Goal: Task Accomplishment & Management: Manage account settings

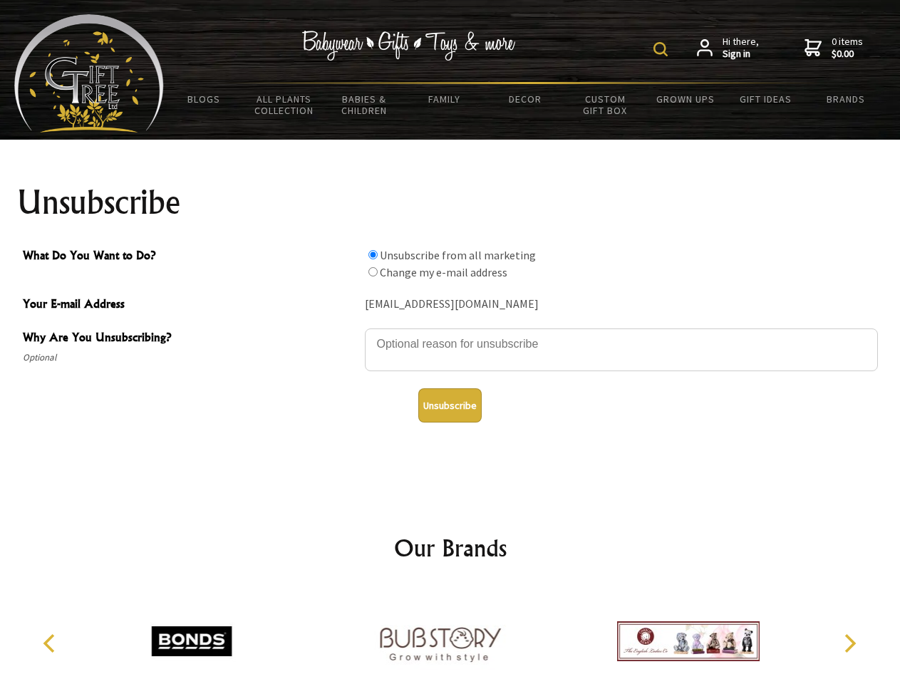
click at [663, 49] on img at bounding box center [661, 49] width 14 height 14
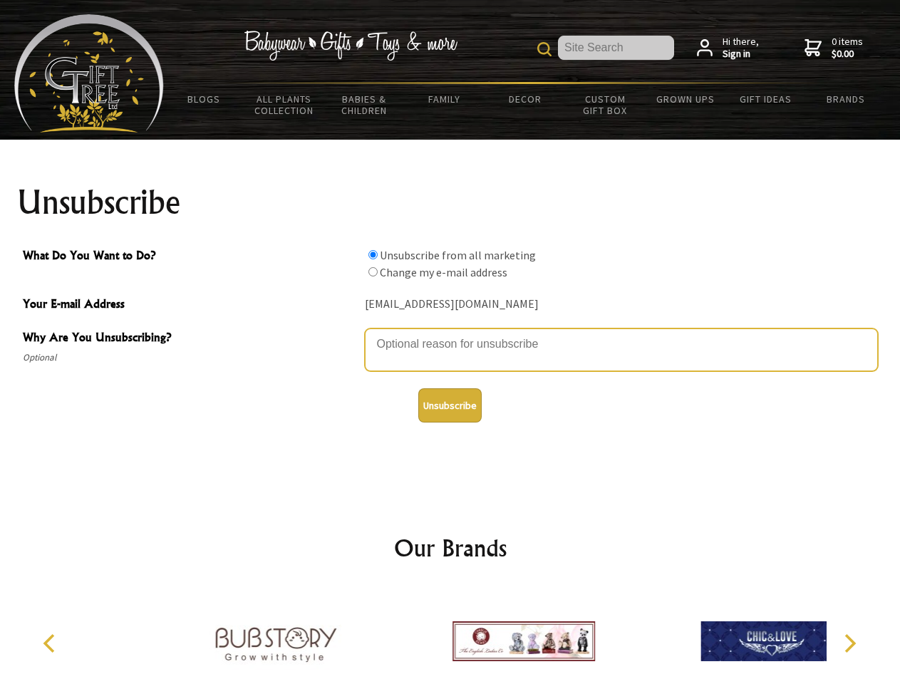
click at [450, 334] on textarea "Why Are You Unsubscribing?" at bounding box center [621, 350] width 513 height 43
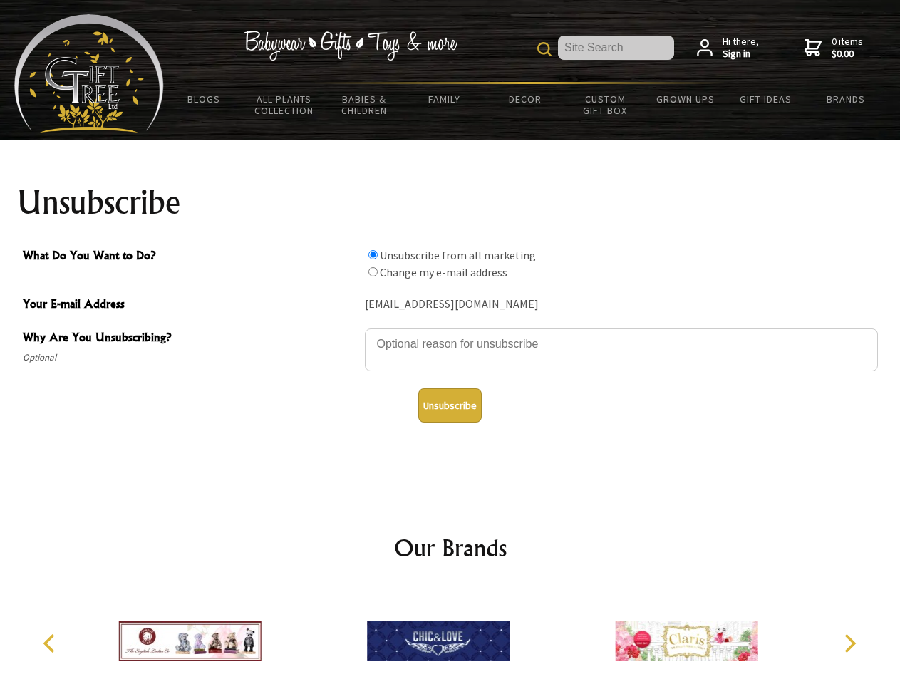
click at [373, 254] on input "What Do You Want to Do?" at bounding box center [373, 254] width 9 height 9
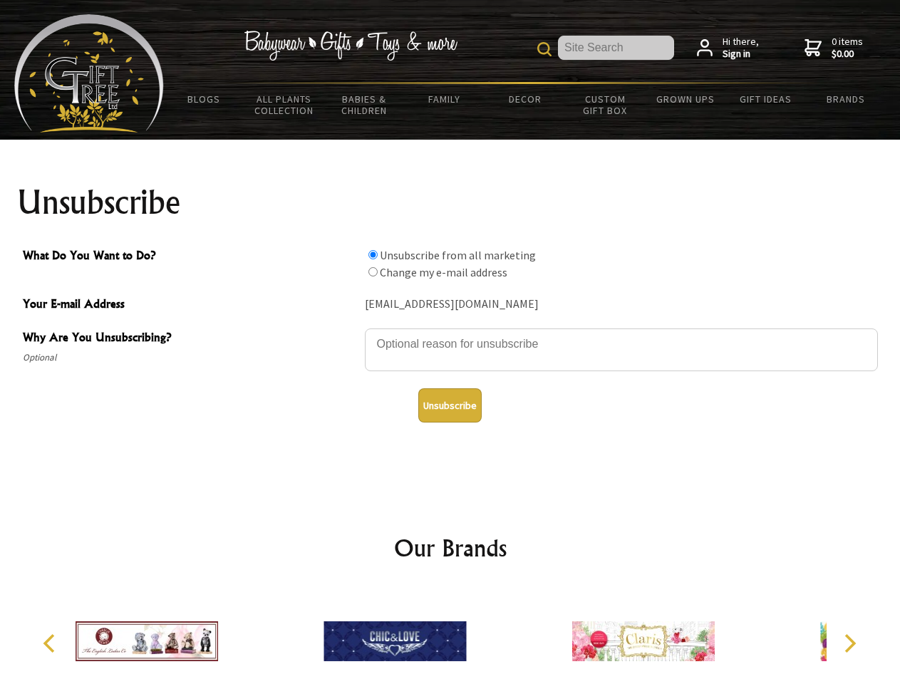
click at [373, 272] on input "What Do You Want to Do?" at bounding box center [373, 271] width 9 height 9
radio input "true"
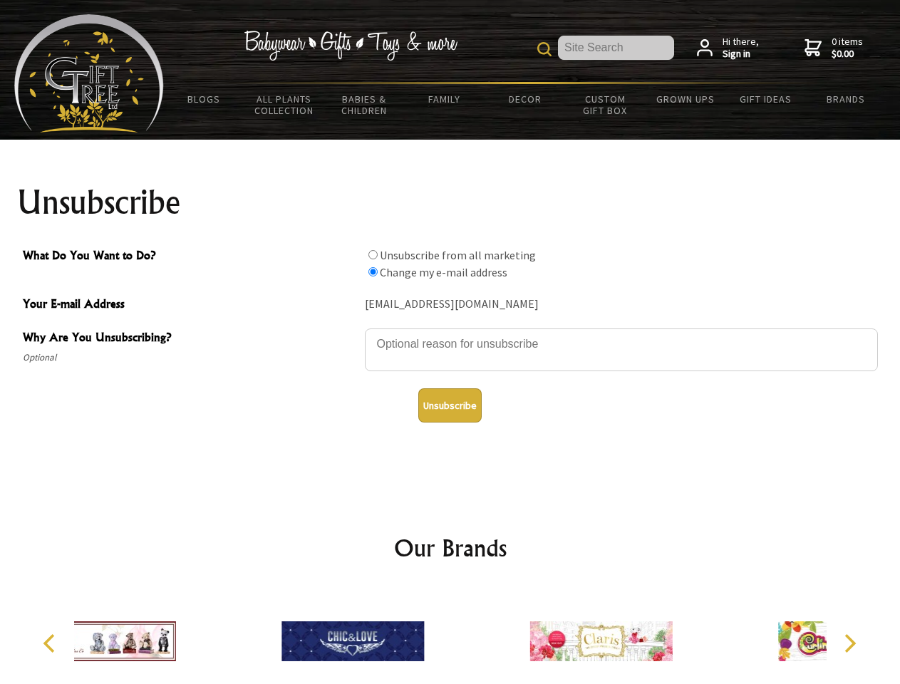
click at [450, 406] on button "Unsubscribe" at bounding box center [449, 405] width 63 height 34
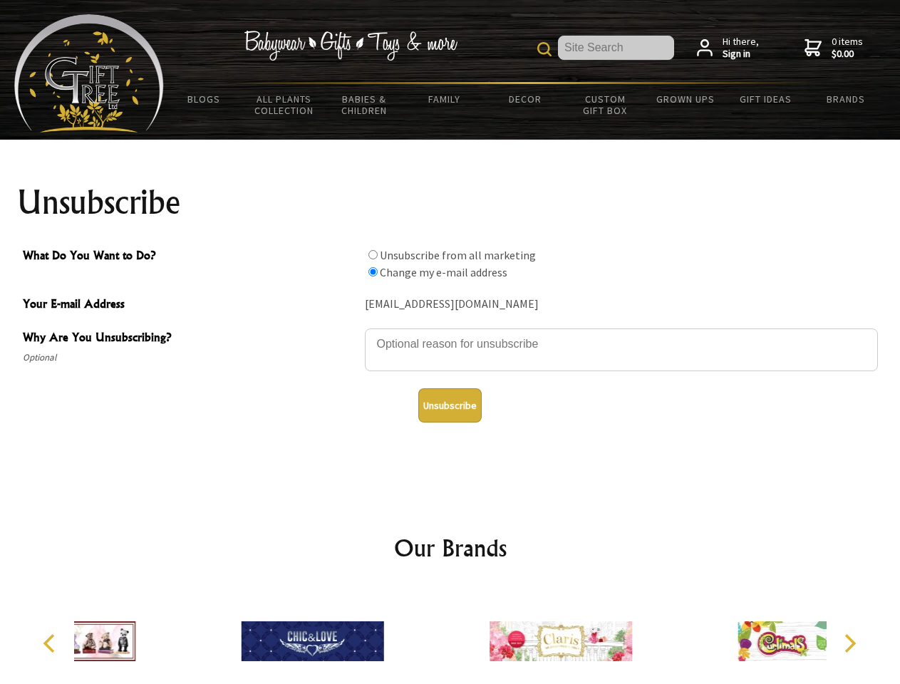
click at [51, 644] on icon "Previous" at bounding box center [50, 643] width 19 height 19
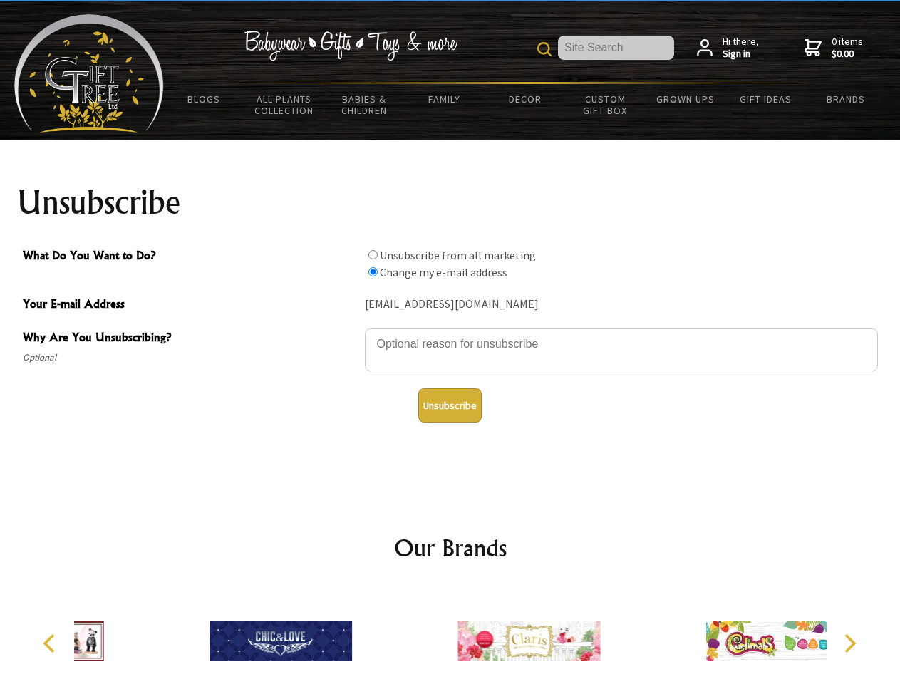
click at [850, 644] on icon "Next" at bounding box center [849, 643] width 19 height 19
